Goal: Obtain resource: Download file/media

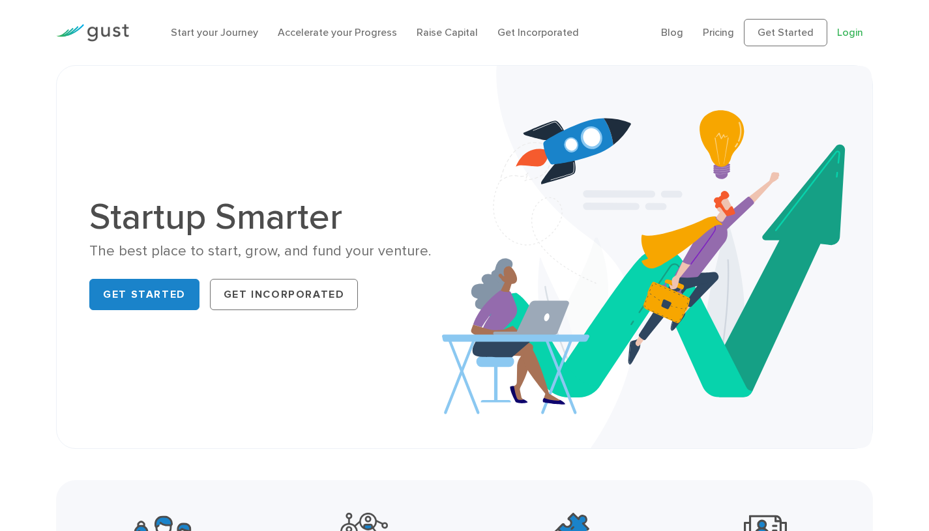
click at [862, 31] on link "Login" at bounding box center [850, 32] width 26 height 12
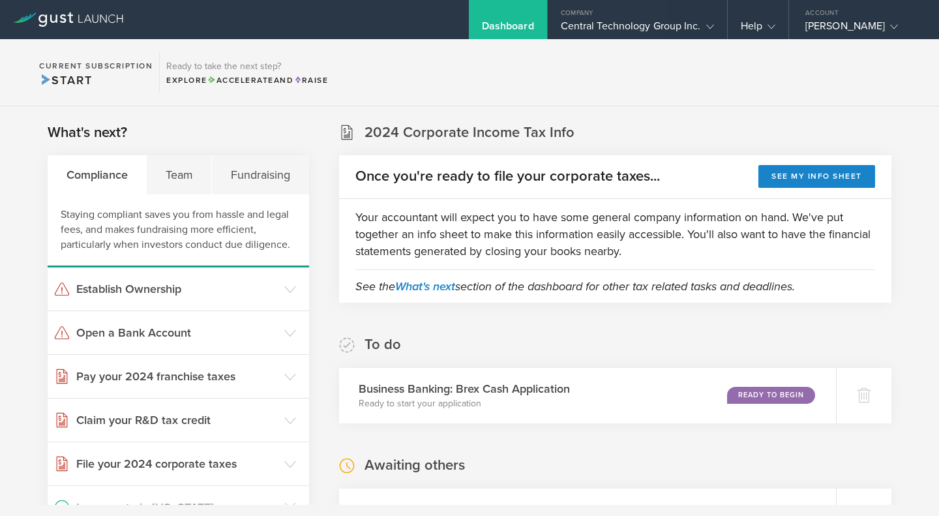
click at [177, 175] on div "Team" at bounding box center [179, 174] width 65 height 39
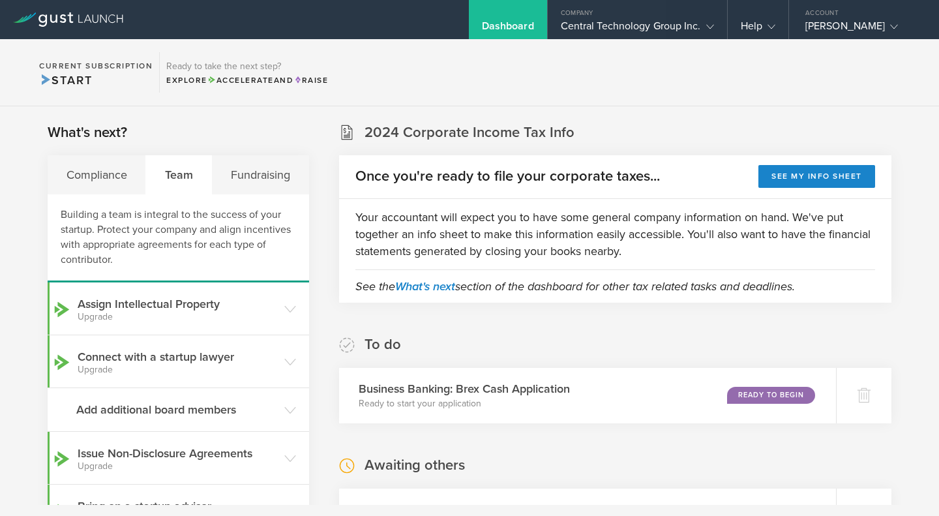
click at [837, 24] on div "[PERSON_NAME]" at bounding box center [860, 30] width 111 height 20
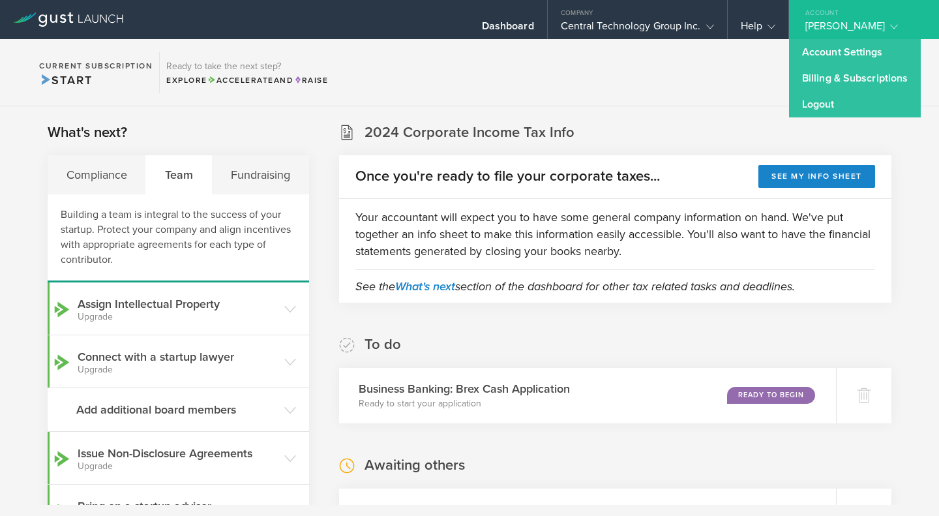
click at [655, 48] on section "Current Subscription Start Ready to take the next step? Explore Accelerate and …" at bounding box center [469, 72] width 939 height 67
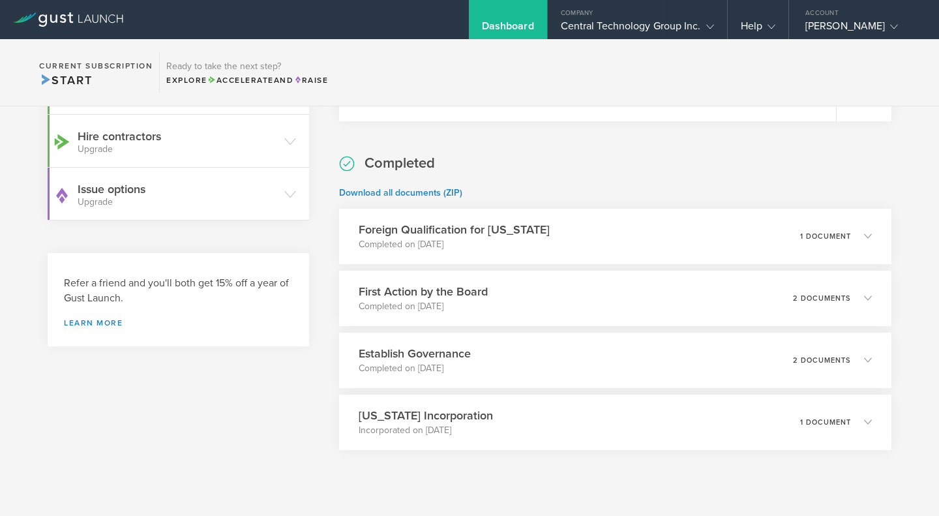
scroll to position [449, 0]
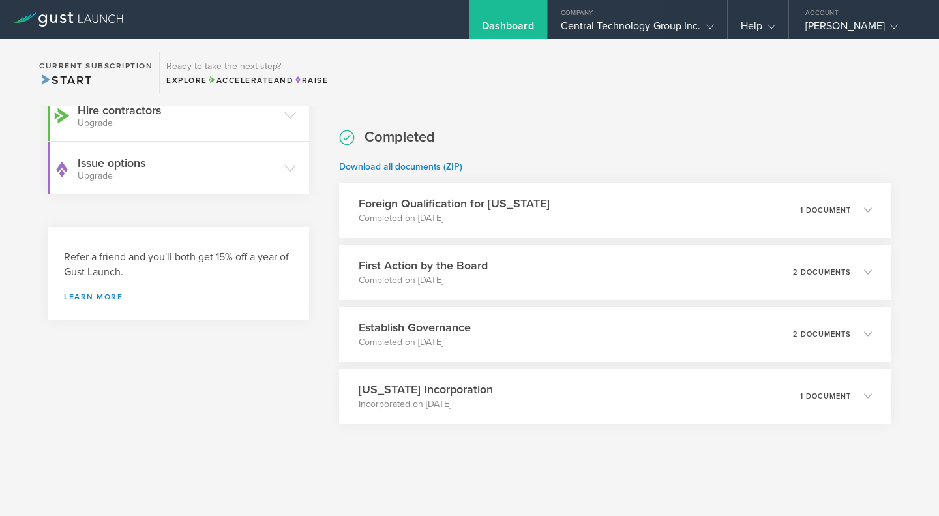
click at [843, 392] on p "1 document" at bounding box center [825, 395] width 51 height 7
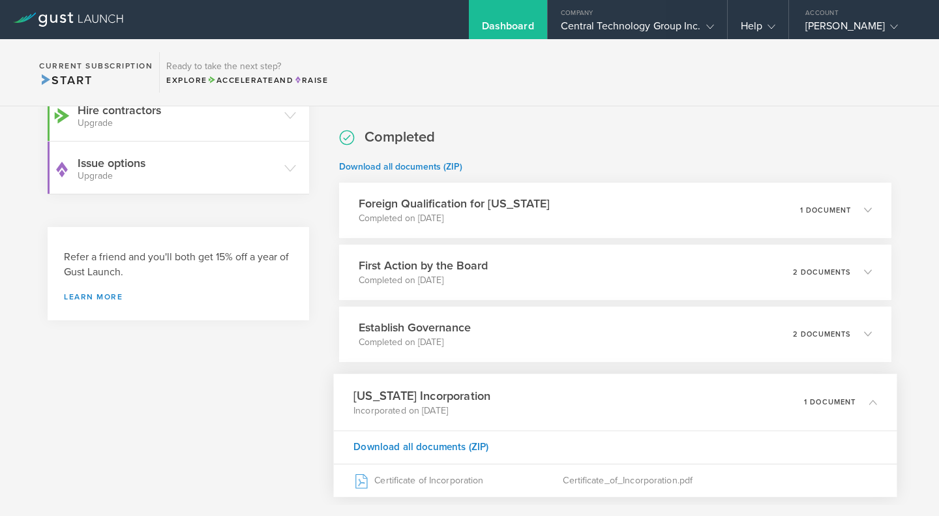
scroll to position [520, 0]
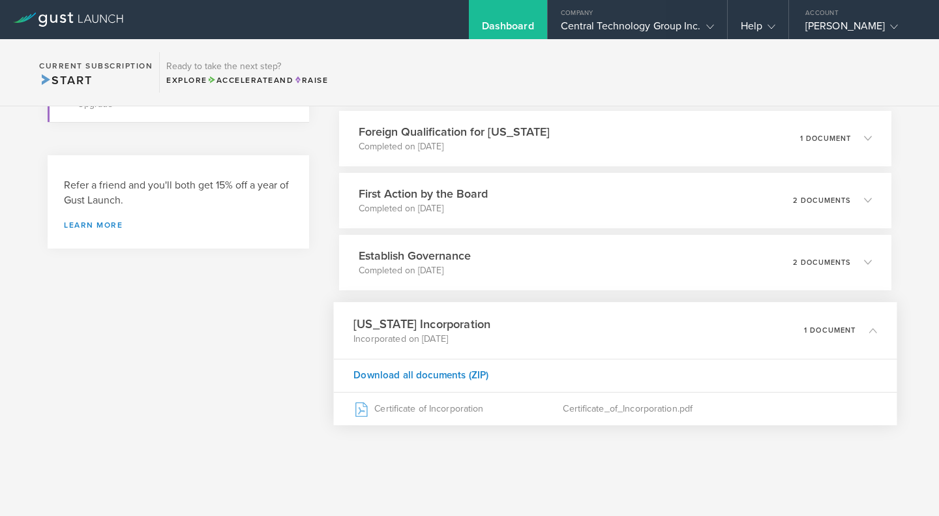
click at [440, 408] on div "Certificate of Incorporation" at bounding box center [457, 408] width 209 height 33
click at [530, 271] on div "Establish Governance Completed on Nov 11, 2024 2 documents" at bounding box center [615, 262] width 552 height 55
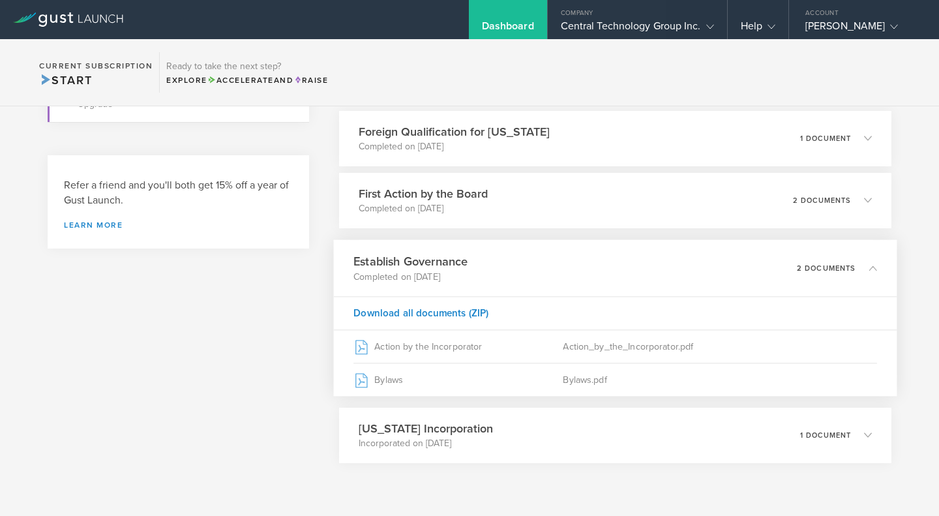
click at [439, 349] on div "Action by the Incorporator" at bounding box center [457, 346] width 209 height 33
click at [375, 377] on div "Bylaws" at bounding box center [457, 379] width 209 height 33
click at [407, 200] on h3 "First Action by the Board" at bounding box center [423, 193] width 129 height 17
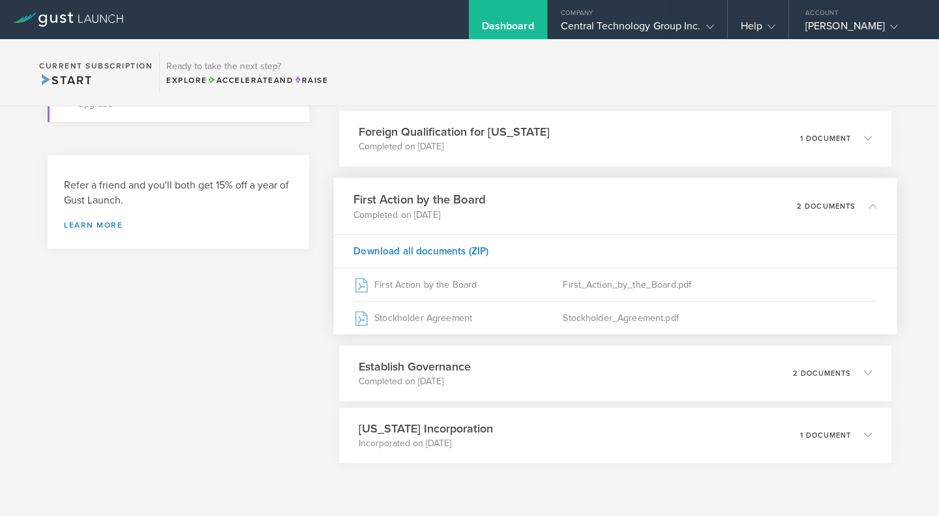
click at [420, 323] on div "Stockholder Agreement" at bounding box center [457, 317] width 209 height 33
click at [817, 136] on p "1 document" at bounding box center [825, 138] width 51 height 7
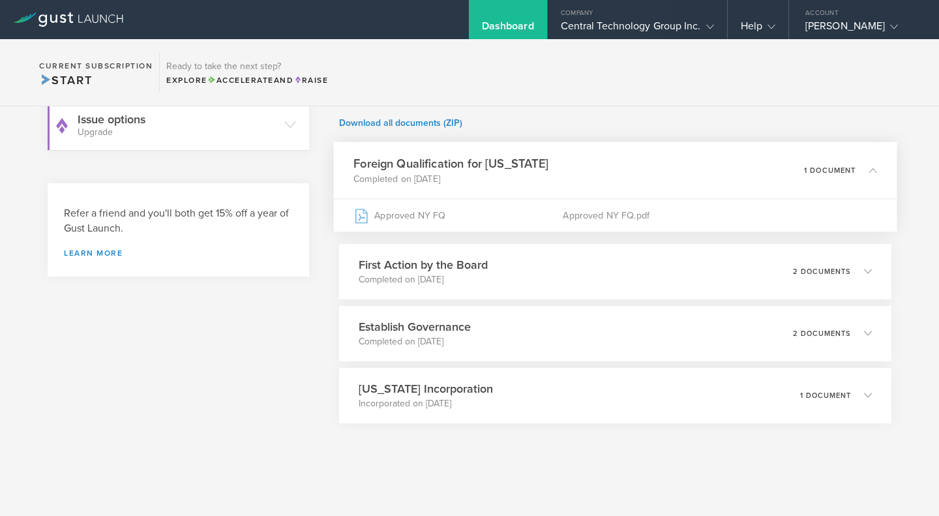
scroll to position [492, 0]
click at [436, 166] on h3 "Foreign Qualification for New York" at bounding box center [450, 164] width 195 height 18
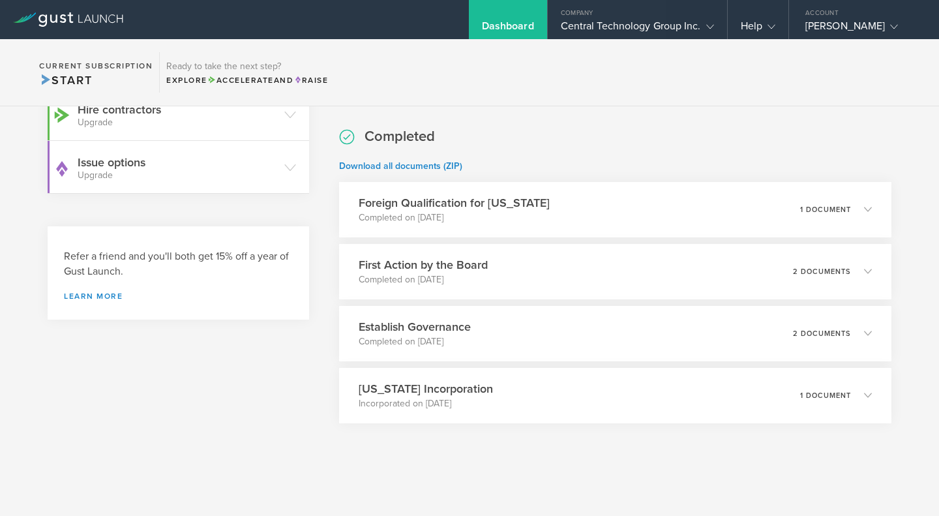
scroll to position [449, 0]
click at [816, 204] on div "1 document" at bounding box center [836, 210] width 72 height 22
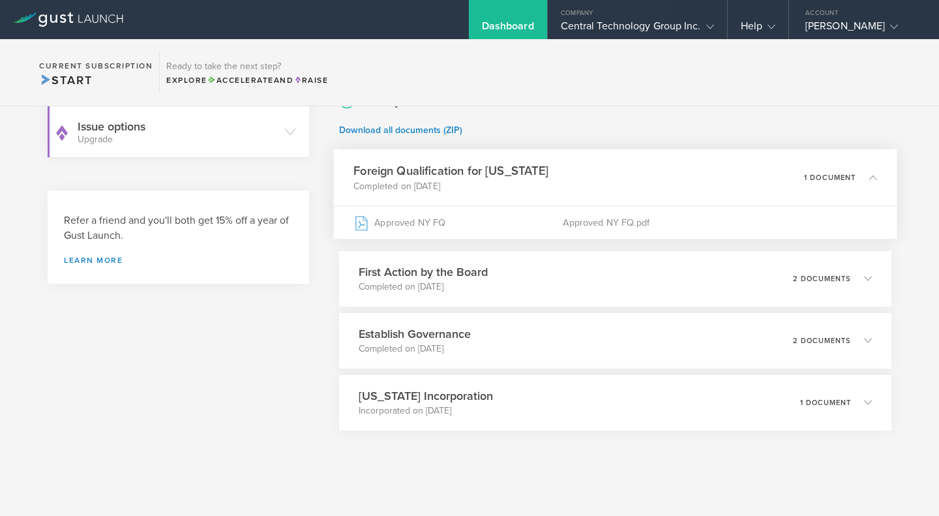
scroll to position [492, 0]
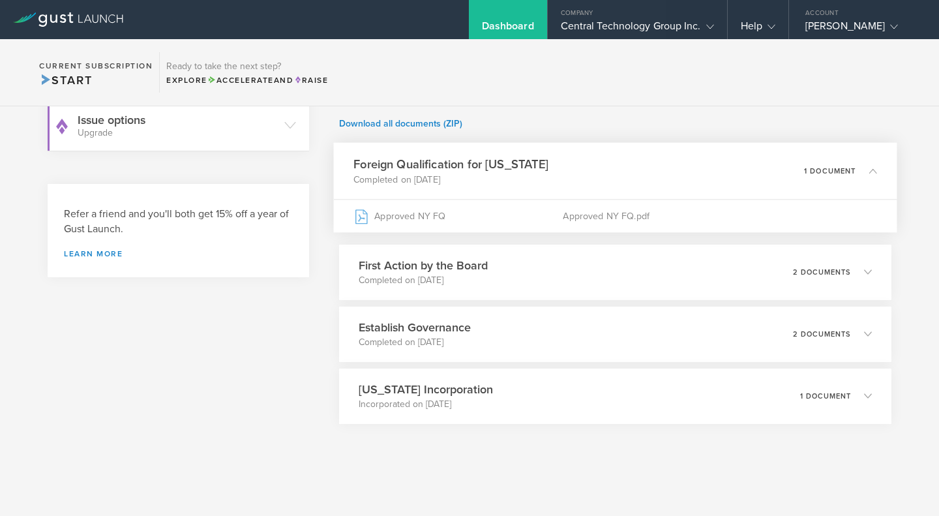
click at [626, 214] on div "Approved NY FQ.pdf" at bounding box center [720, 215] width 314 height 33
click at [288, 121] on icon at bounding box center [290, 125] width 12 height 12
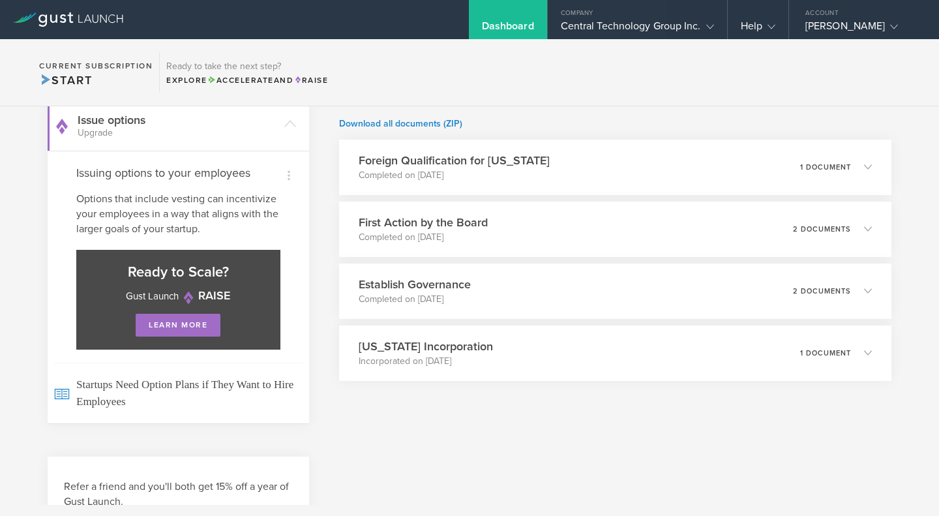
scroll to position [520, 0]
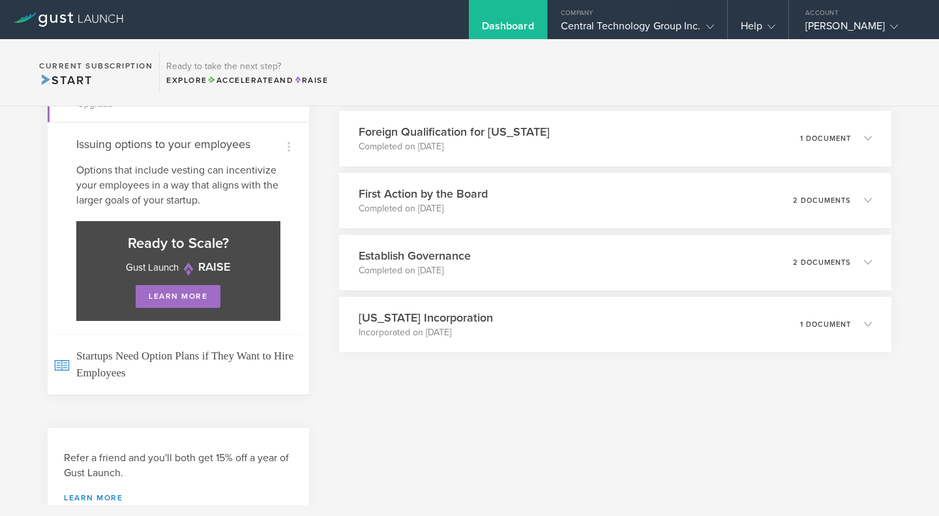
click at [622, 19] on div "Company" at bounding box center [637, 10] width 179 height 20
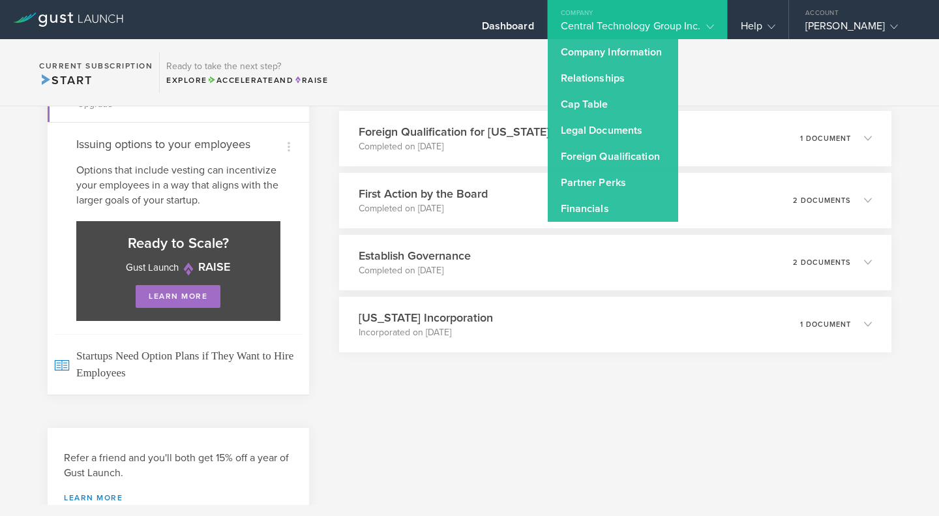
click at [607, 127] on link "Legal Documents" at bounding box center [613, 130] width 130 height 26
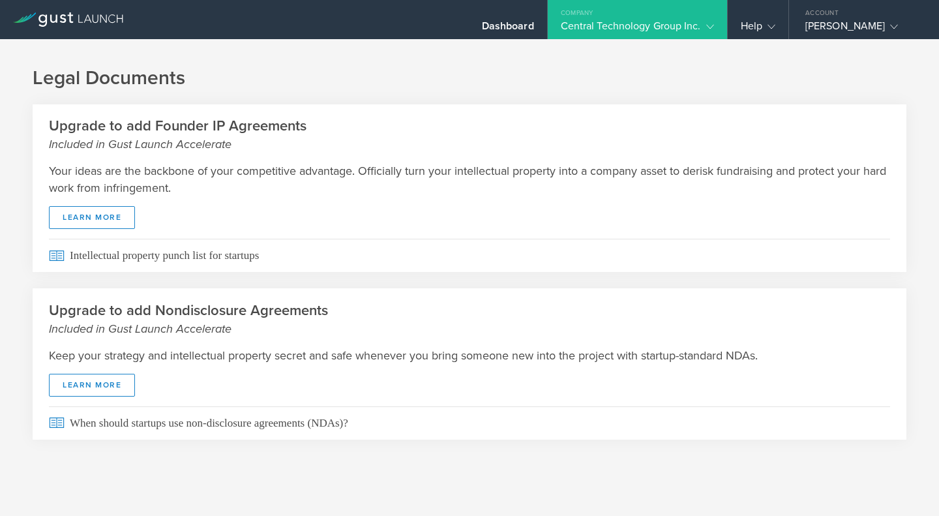
click at [808, 337] on div "Keep your strategy and intellectual property secret and safe whenever you bring…" at bounding box center [470, 371] width 874 height 69
click at [681, 23] on div "Central Technology Group Inc." at bounding box center [637, 30] width 153 height 20
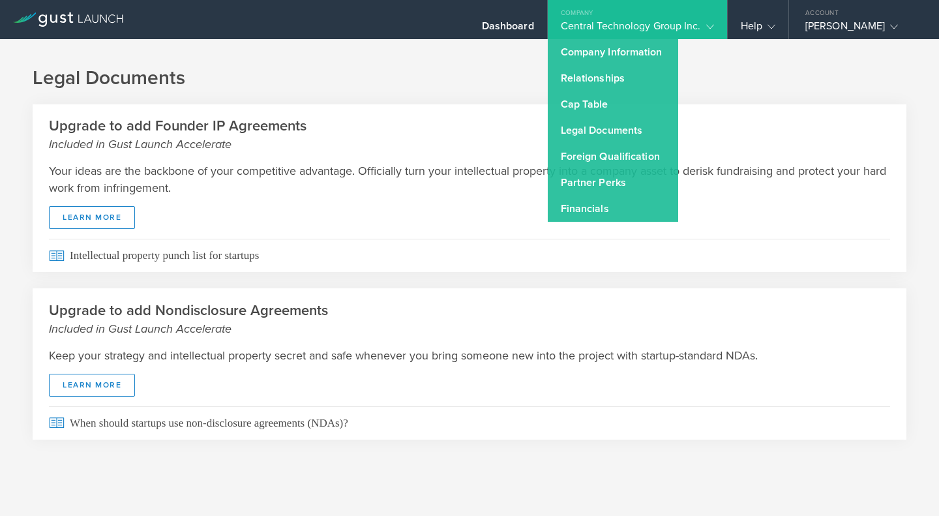
click at [599, 48] on link "Company Information" at bounding box center [613, 52] width 130 height 26
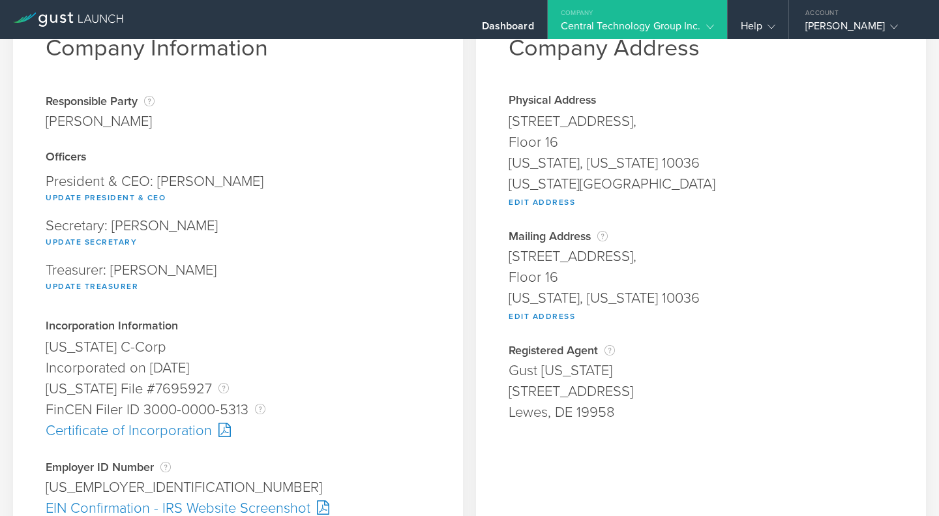
click at [782, 413] on div "Lewes, DE 19958" at bounding box center [701, 412] width 385 height 21
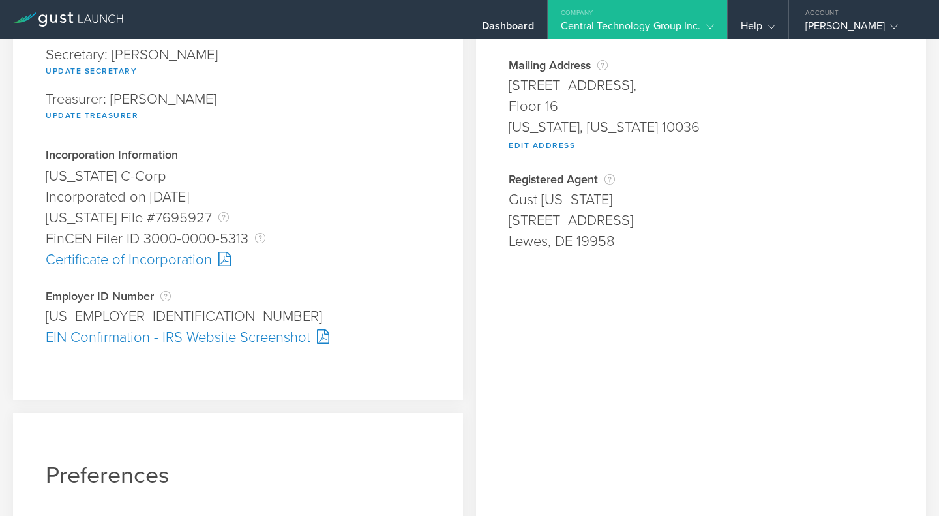
scroll to position [242, 0]
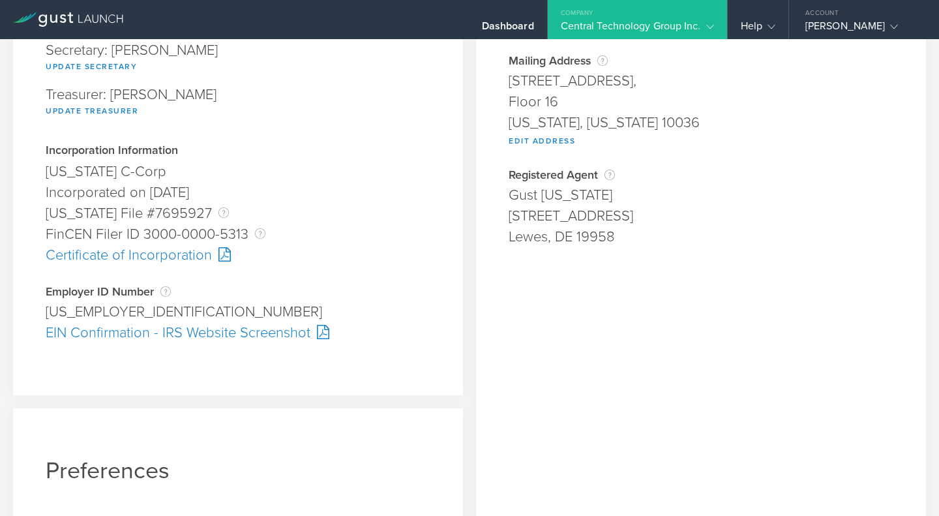
click at [189, 250] on div "Certificate of Incorporation" at bounding box center [238, 254] width 385 height 21
click at [123, 331] on div "EIN Confirmation - IRS Website Screenshot" at bounding box center [238, 332] width 385 height 21
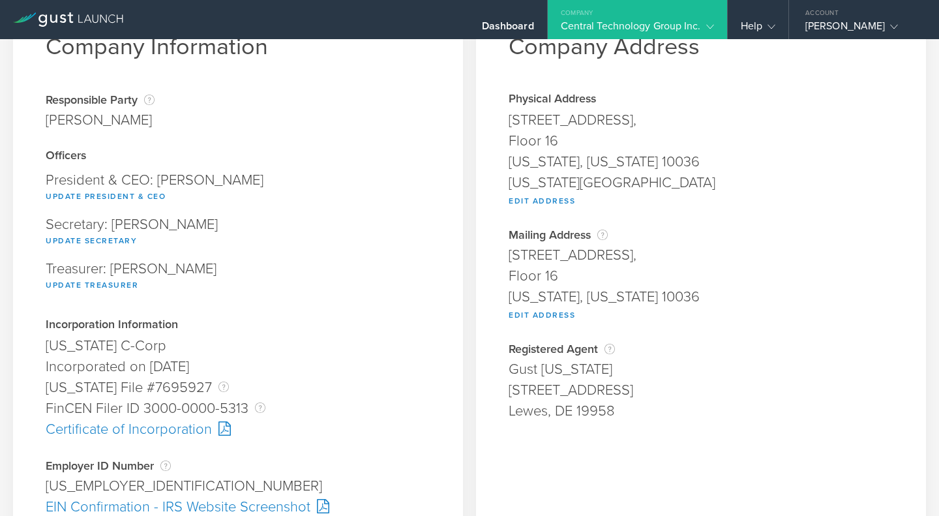
scroll to position [67, 0]
click at [593, 191] on div "New York County" at bounding box center [701, 183] width 385 height 21
click at [476, 471] on div "Company Address Physical Address 45 West 45th Street, Floor 16 New York, New Yo…" at bounding box center [701, 427] width 450 height 885
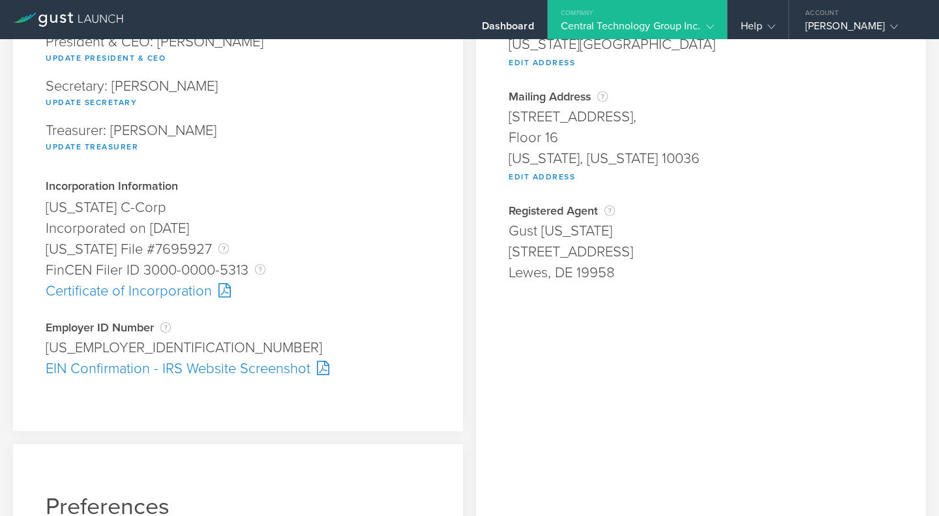
scroll to position [207, 0]
click at [184, 372] on div "EIN Confirmation - IRS Website Screenshot" at bounding box center [238, 367] width 385 height 21
